Goal: Task Accomplishment & Management: Manage account settings

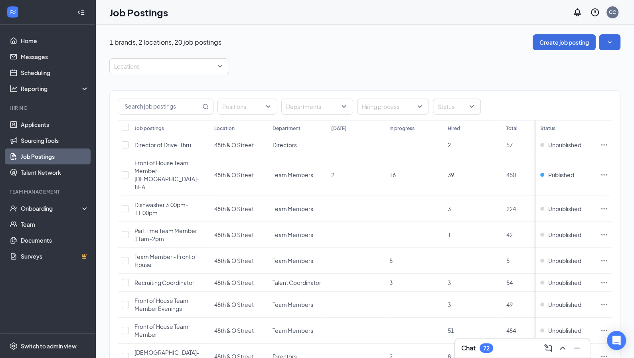
click at [616, 15] on div "CC" at bounding box center [611, 12] width 7 height 7
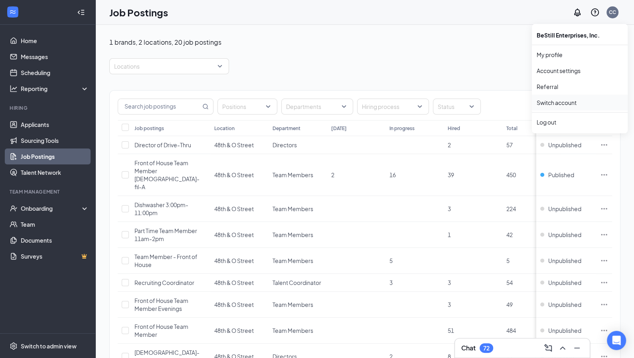
click at [565, 105] on link "Switch account" at bounding box center [556, 102] width 40 height 7
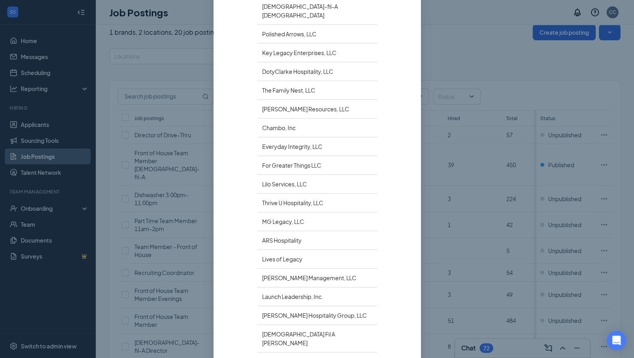
scroll to position [13, 0]
click at [332, 231] on div "ARS Hospitality" at bounding box center [317, 240] width 120 height 19
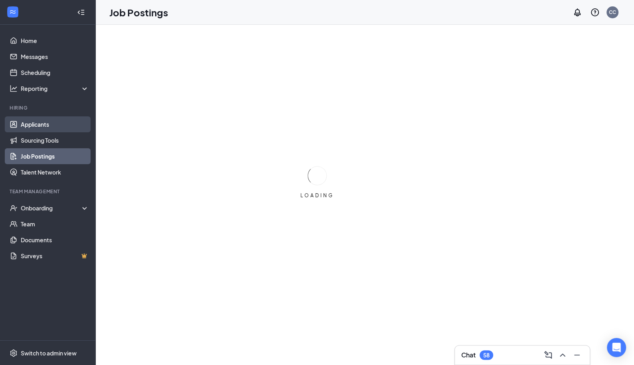
click at [67, 126] on link "Applicants" at bounding box center [55, 124] width 68 height 16
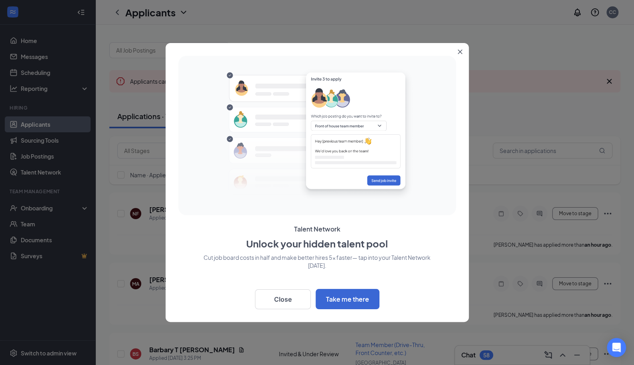
click at [460, 52] on icon "Close" at bounding box center [459, 52] width 4 height 4
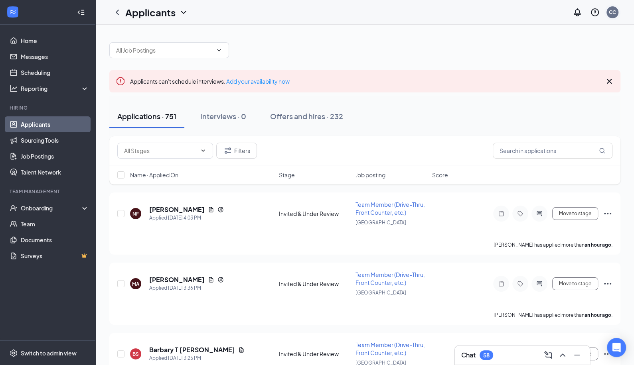
click at [615, 12] on div "CC" at bounding box center [611, 12] width 7 height 7
click at [557, 103] on link "Switch account" at bounding box center [549, 102] width 40 height 7
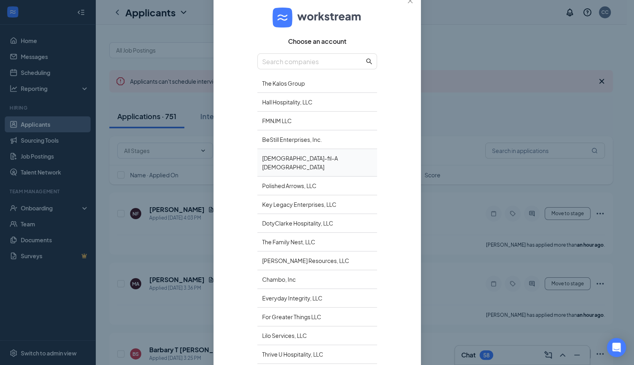
scroll to position [56, 0]
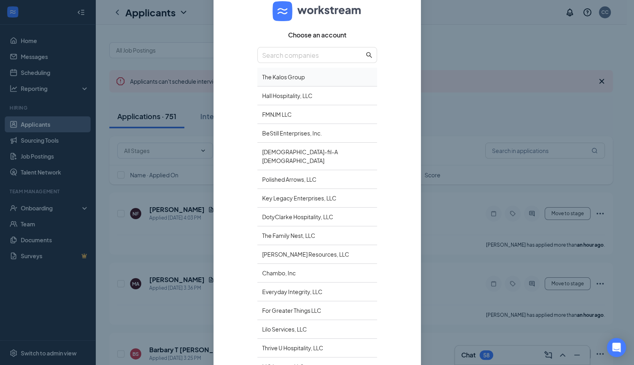
click at [307, 80] on div "The Kalos Group" at bounding box center [317, 77] width 120 height 19
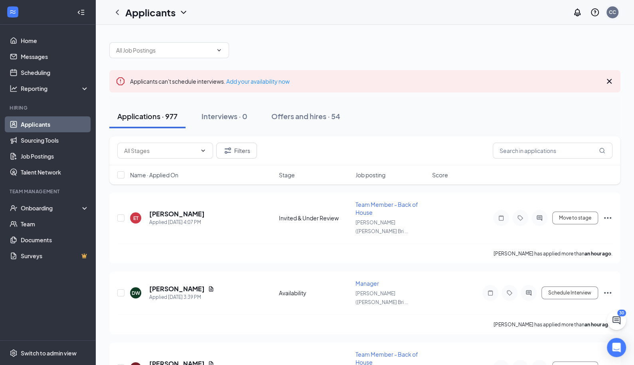
click at [608, 13] on div "CC" at bounding box center [612, 12] width 12 height 12
click at [559, 103] on link "Switch account" at bounding box center [549, 102] width 40 height 7
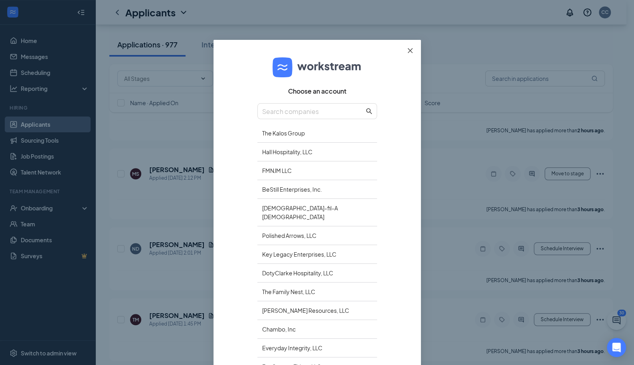
click at [407, 52] on icon "close" at bounding box center [410, 50] width 6 height 6
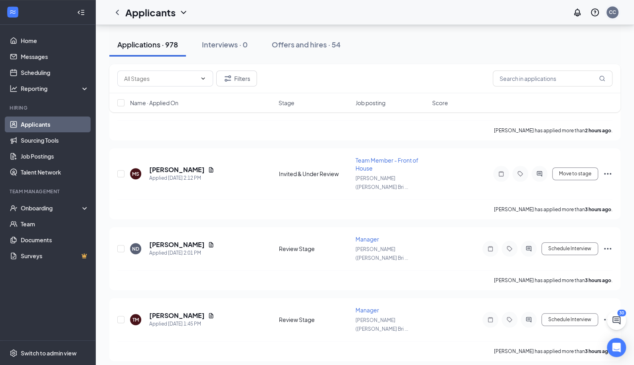
click at [616, 11] on div "CC" at bounding box center [612, 12] width 12 height 12
click at [561, 122] on div "Log out" at bounding box center [572, 122] width 86 height 8
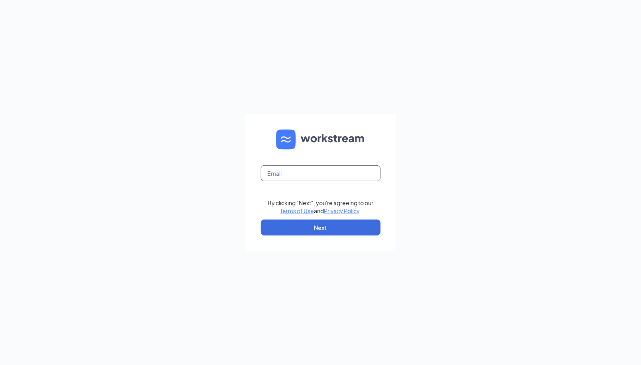
click at [337, 177] on input "text" at bounding box center [321, 173] width 120 height 16
paste input "ben.brumfiel@cfafranchisee.com"
type input "ben.brumfiel@cfafranchisee.com"
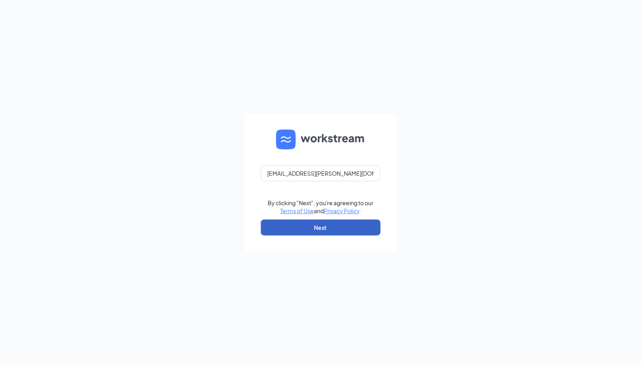
click at [324, 223] on button "Next" at bounding box center [321, 228] width 120 height 16
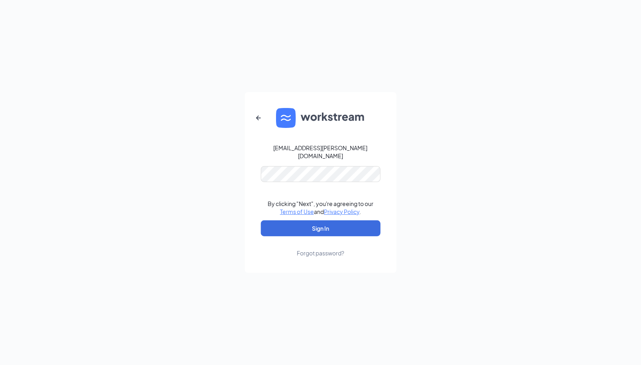
click at [308, 236] on link "Forgot password?" at bounding box center [320, 246] width 47 height 21
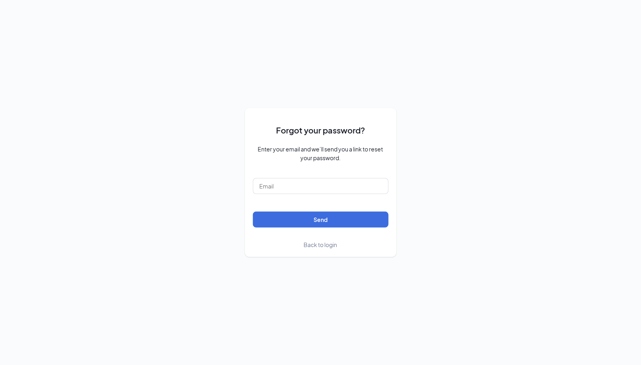
click at [319, 244] on span "Back to login" at bounding box center [320, 244] width 33 height 7
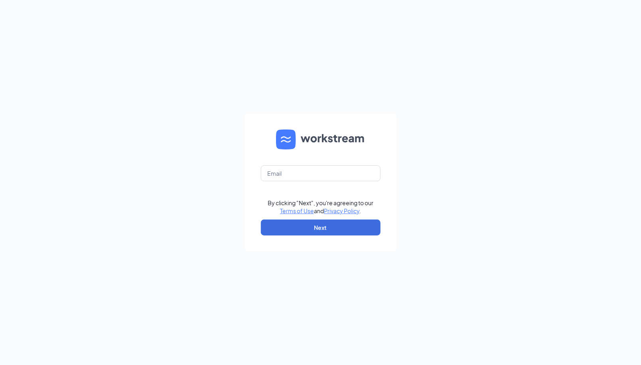
click at [311, 187] on form "By clicking "Next", you're agreeing to our Terms of Use and Privacy Policy . Ne…" at bounding box center [321, 183] width 152 height 138
click at [310, 169] on input "text" at bounding box center [321, 173] width 120 height 16
